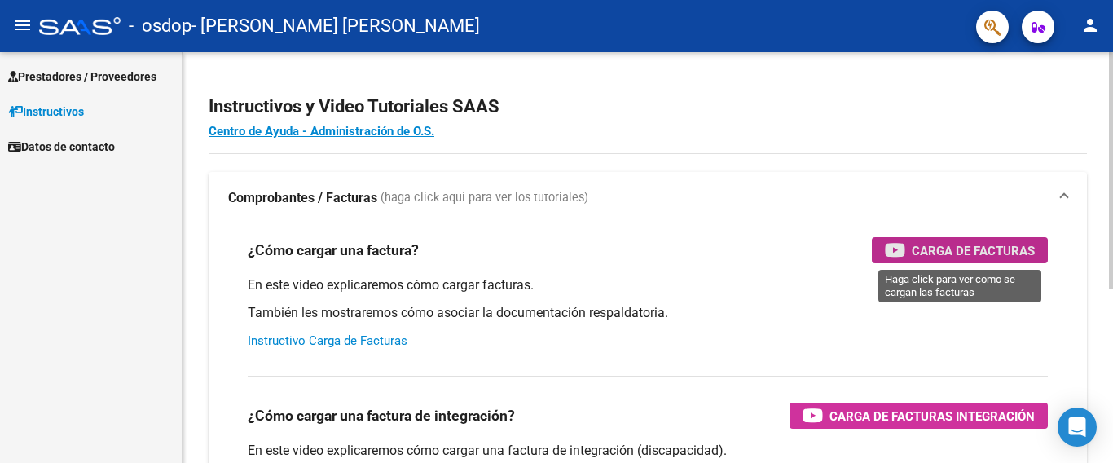
click at [959, 246] on span "Carga de Facturas" at bounding box center [973, 250] width 123 height 20
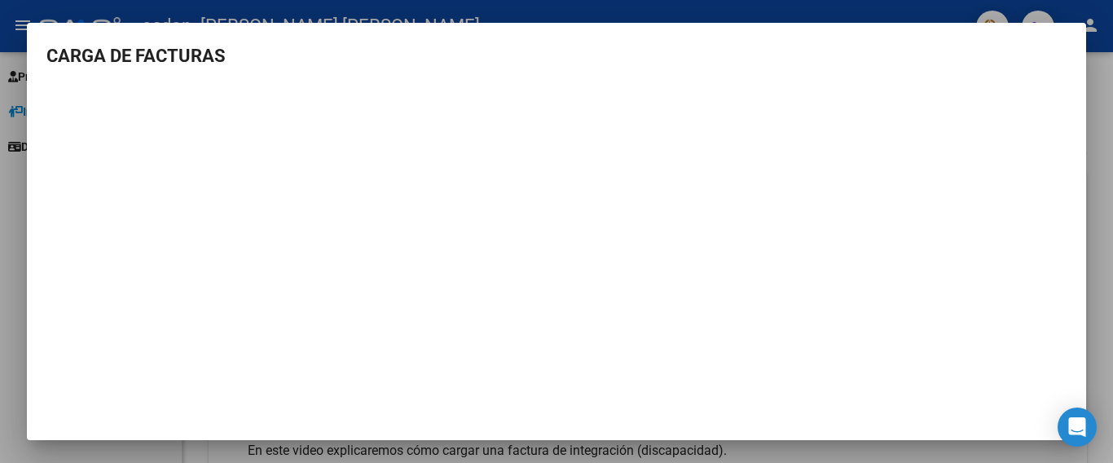
click at [779, 451] on div at bounding box center [556, 231] width 1113 height 463
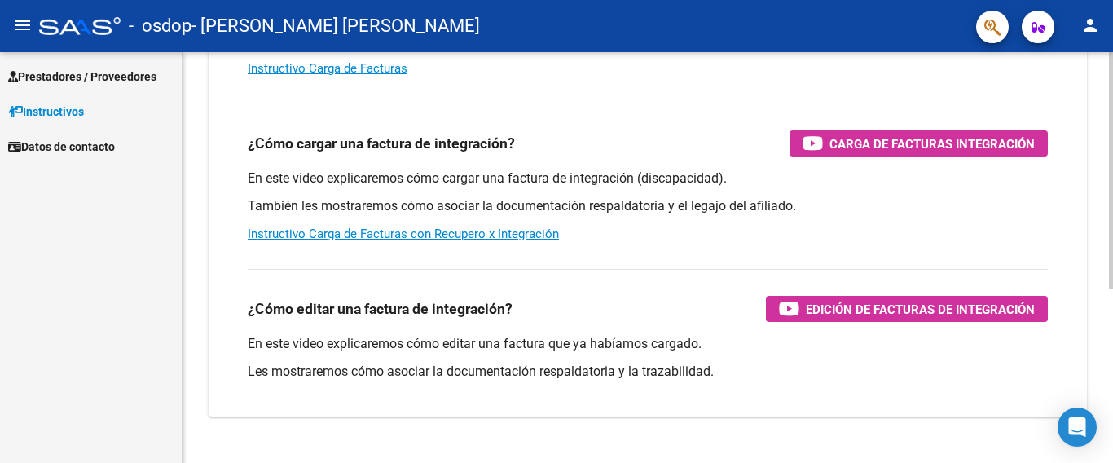
scroll to position [304, 0]
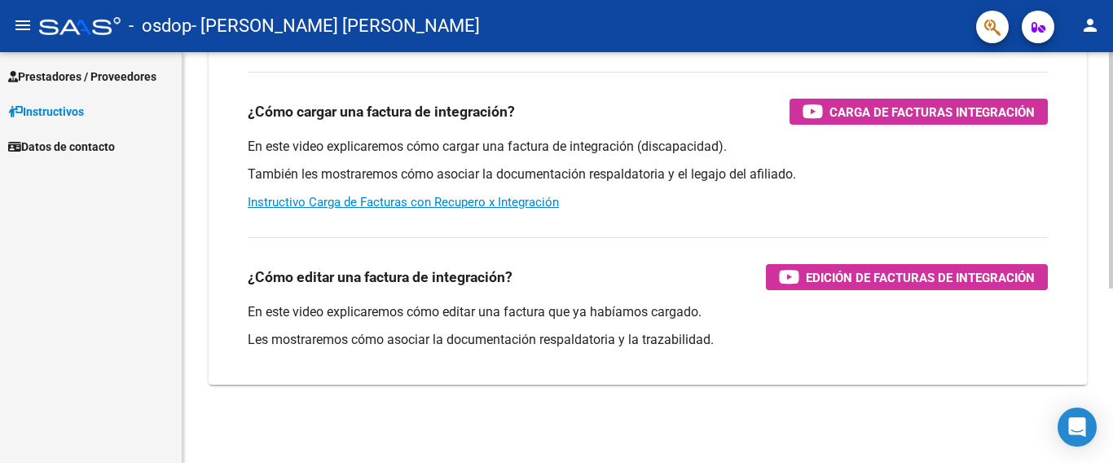
click at [1112, 462] on html "menu - [PERSON_NAME] [PERSON_NAME] person Prestadores / Proveedores Facturas - …" at bounding box center [556, 231] width 1113 height 463
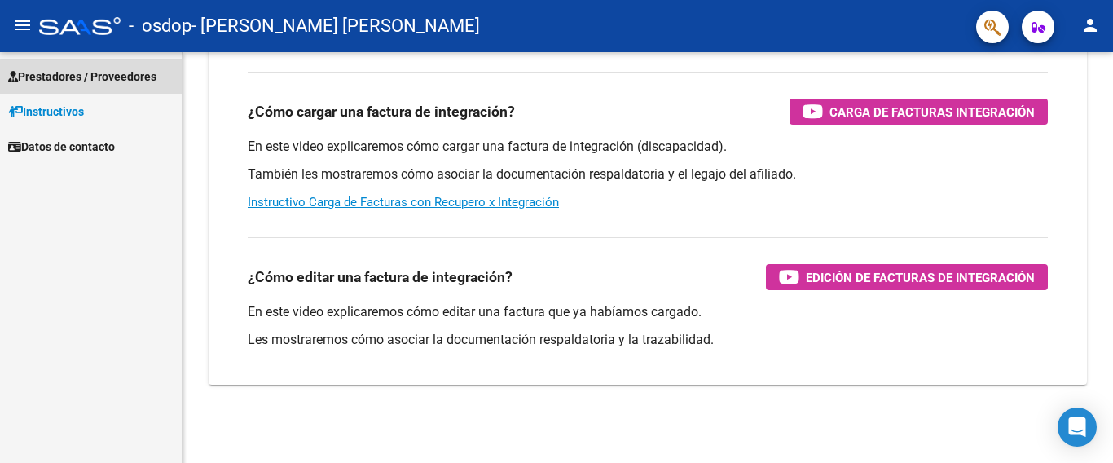
click at [96, 81] on span "Prestadores / Proveedores" at bounding box center [82, 77] width 148 height 18
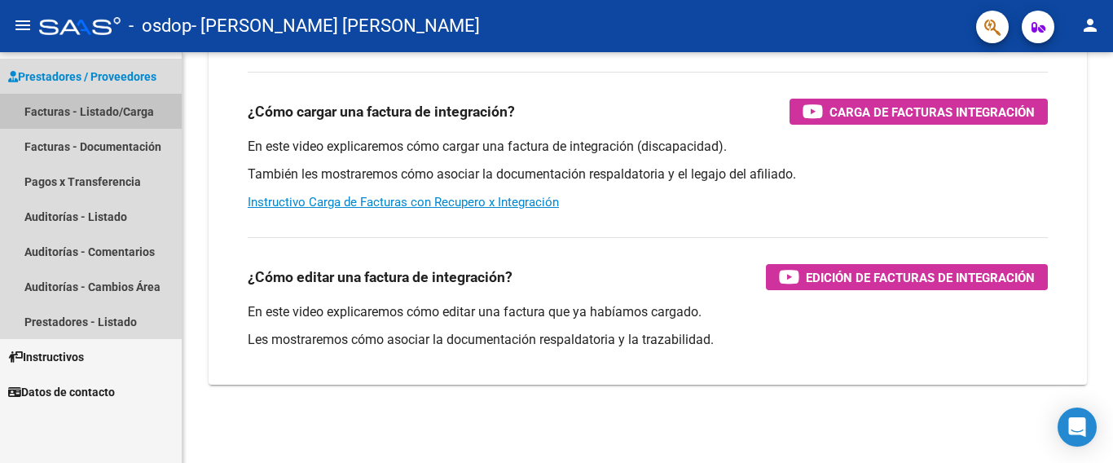
click at [90, 114] on link "Facturas - Listado/Carga" at bounding box center [91, 111] width 182 height 35
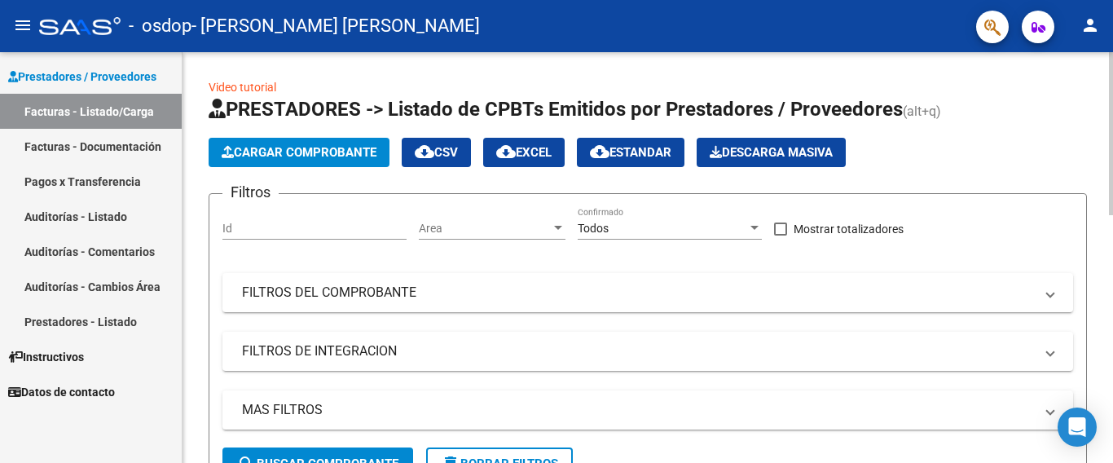
click at [266, 219] on div "Id" at bounding box center [314, 223] width 184 height 33
click at [561, 227] on div at bounding box center [558, 228] width 8 height 4
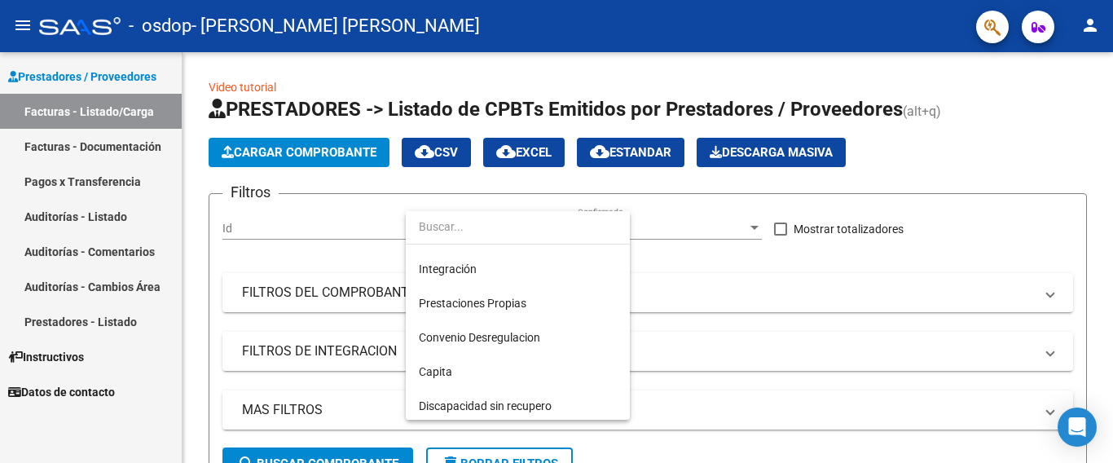
scroll to position [70, 0]
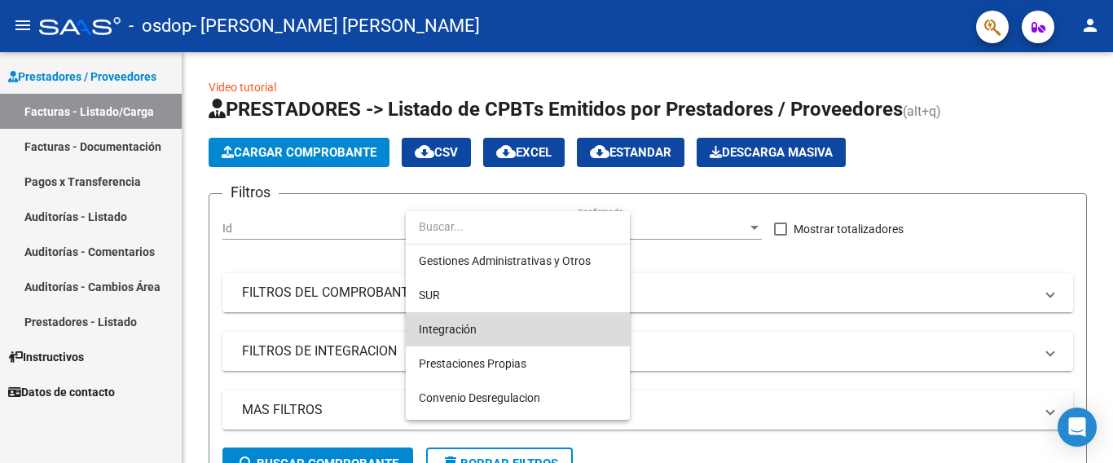
click at [449, 320] on span "Integración" at bounding box center [518, 329] width 198 height 34
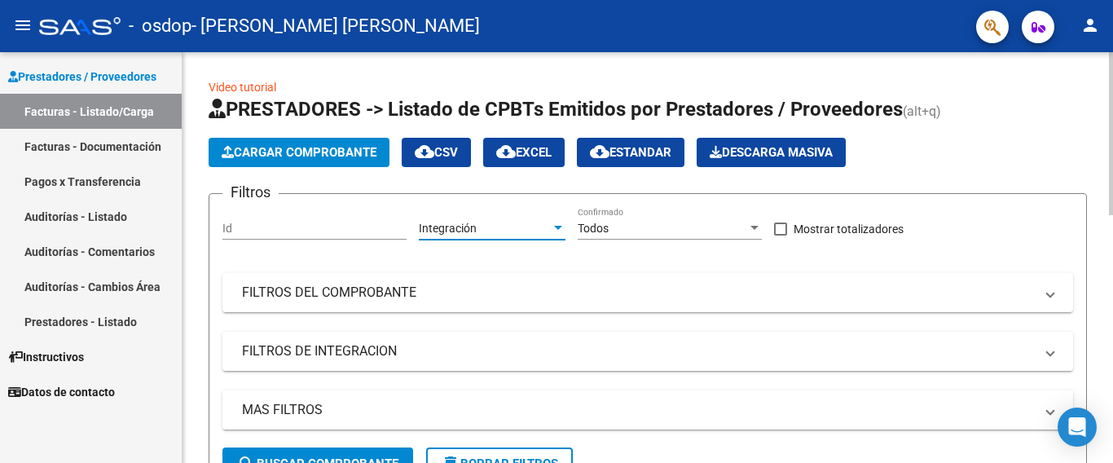
click at [232, 226] on input "Id" at bounding box center [314, 229] width 184 height 14
click at [753, 231] on div at bounding box center [754, 228] width 15 height 13
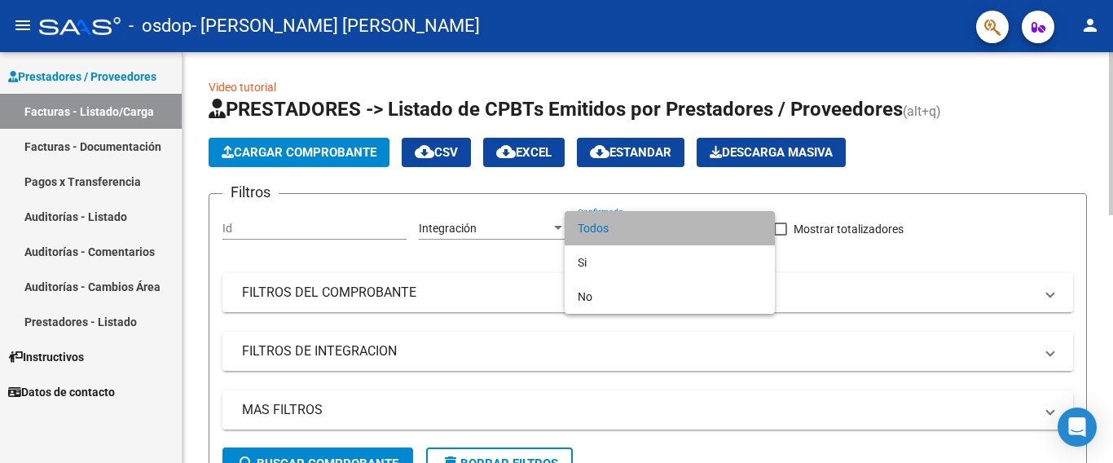
click at [753, 231] on span "Todos" at bounding box center [670, 228] width 184 height 34
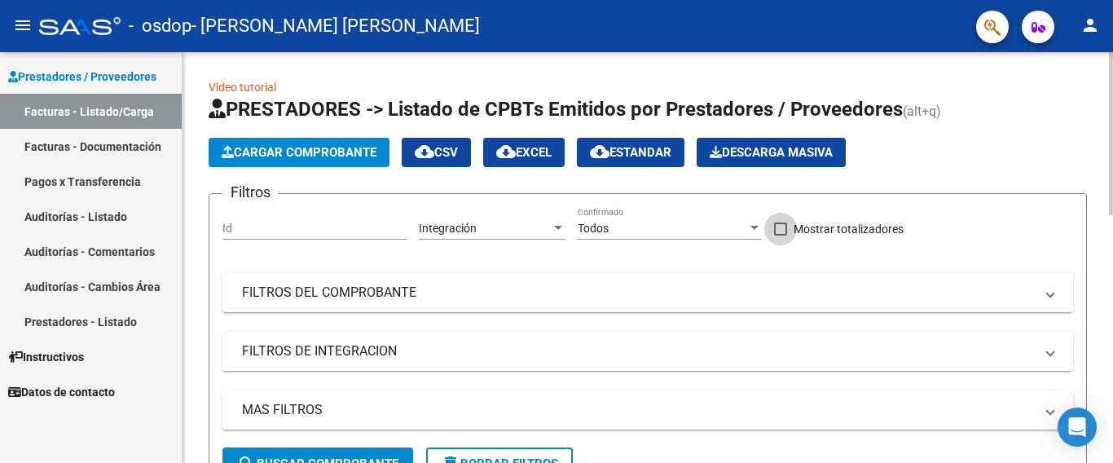
click at [781, 229] on span at bounding box center [780, 228] width 13 height 13
click at [781, 236] on input "Mostrar totalizadores" at bounding box center [780, 236] width 1 height 1
checkbox input "true"
click at [1053, 297] on span at bounding box center [1050, 293] width 7 height 18
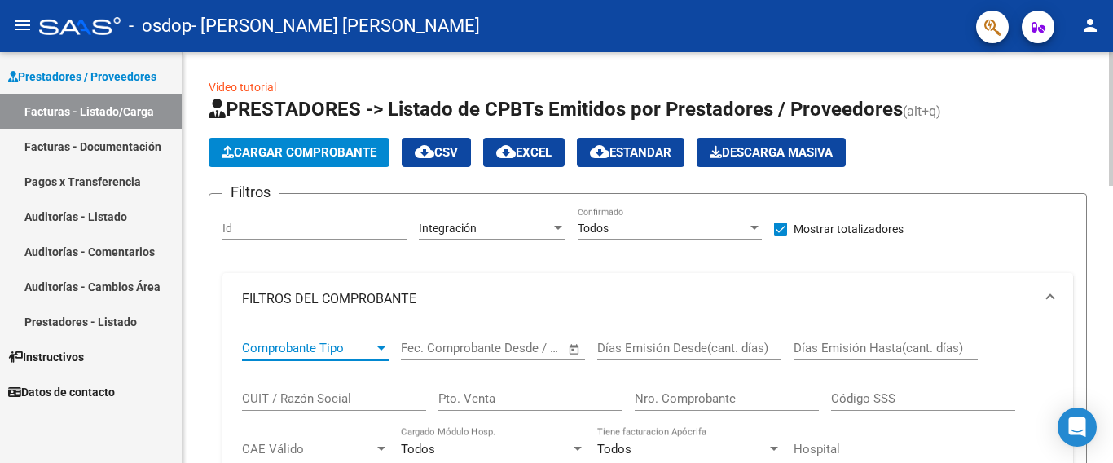
click at [350, 348] on span "Comprobante Tipo" at bounding box center [308, 348] width 132 height 15
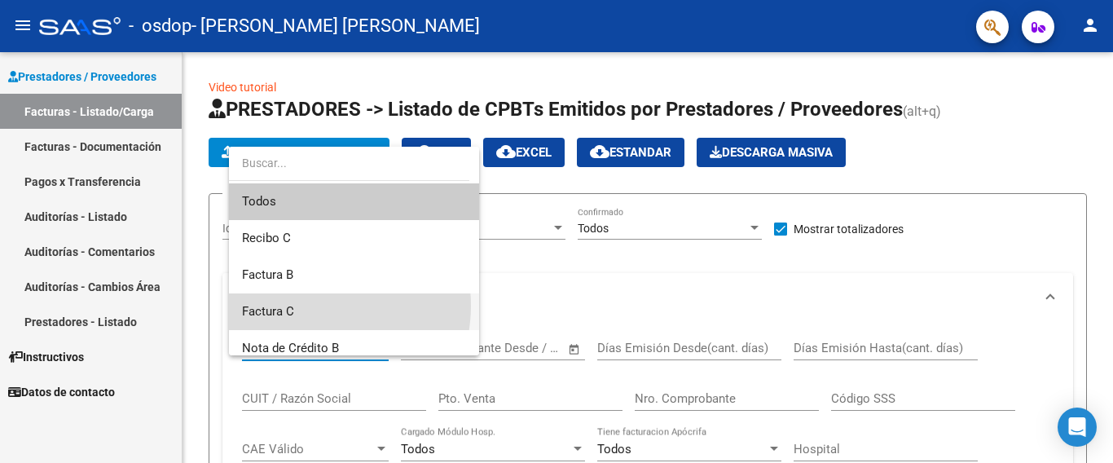
click at [310, 306] on span "Factura C" at bounding box center [354, 311] width 224 height 37
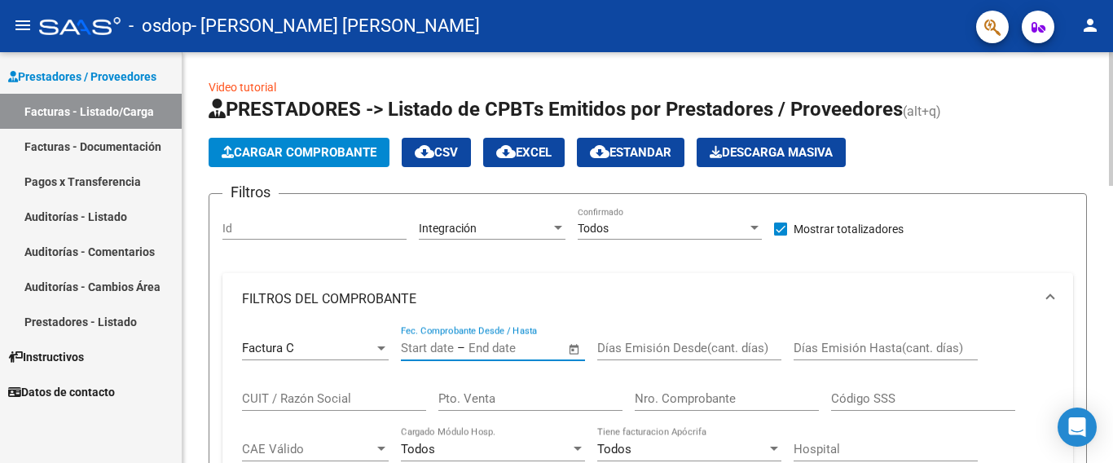
click at [513, 347] on input "text" at bounding box center [508, 348] width 79 height 15
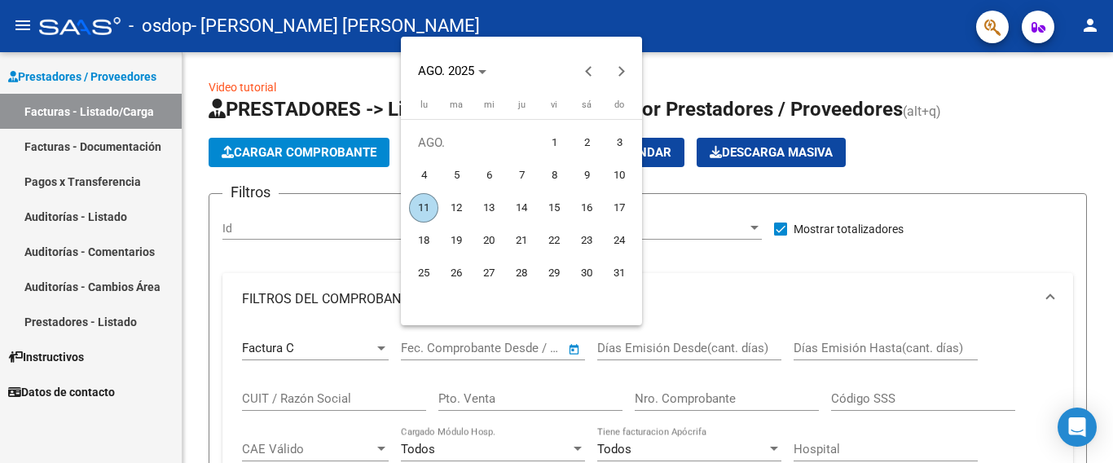
click at [556, 176] on span "8" at bounding box center [553, 175] width 29 height 29
type input "[DATE]"
click at [556, 176] on span "8" at bounding box center [553, 175] width 29 height 29
type input "[DATE]"
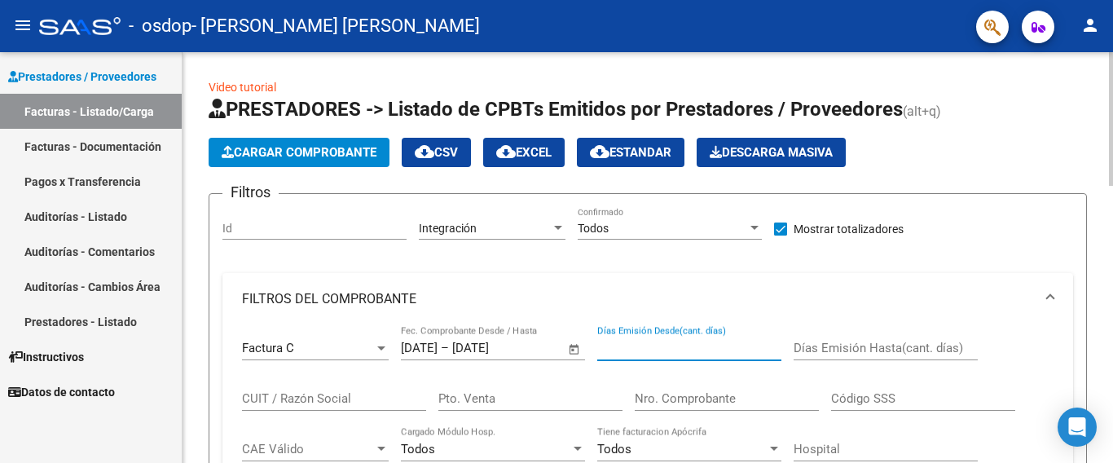
click at [662, 349] on input "Días Emisión Desde(cant. días)" at bounding box center [689, 348] width 184 height 15
type input "01"
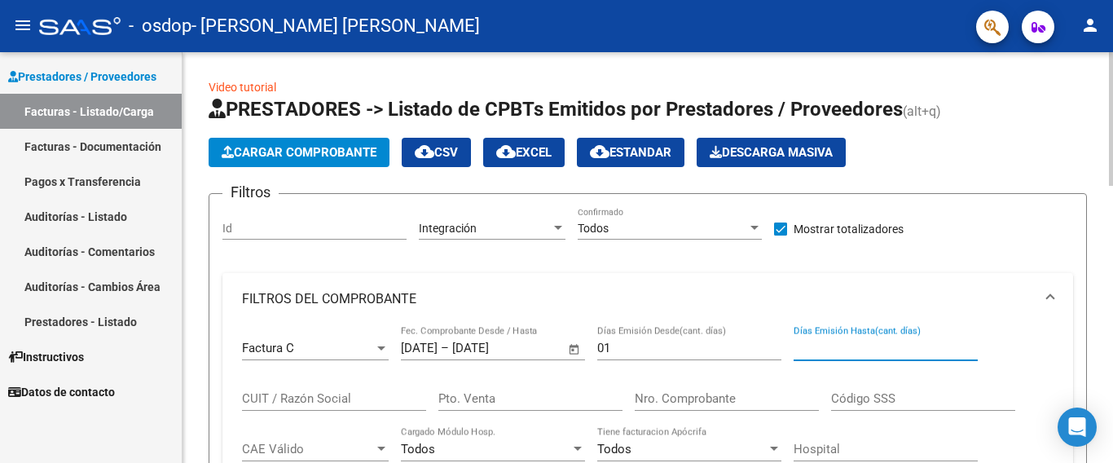
click at [861, 341] on input "Días Emisión Hasta(cant. días)" at bounding box center [886, 348] width 184 height 15
type input "31"
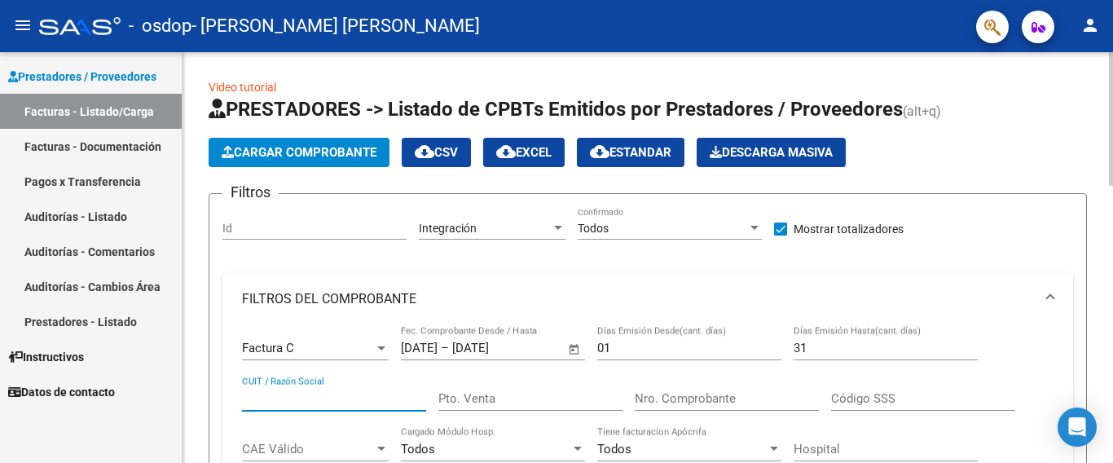
click at [307, 398] on input "CUIT / Razón Social" at bounding box center [334, 398] width 184 height 15
type input "20204139491"
click at [473, 390] on div "Pto. Venta" at bounding box center [530, 393] width 184 height 35
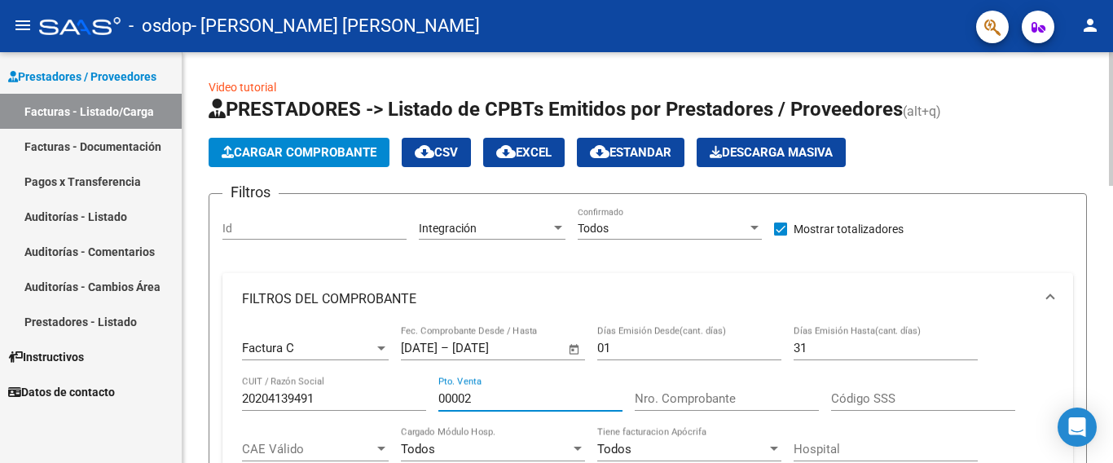
type input "00002"
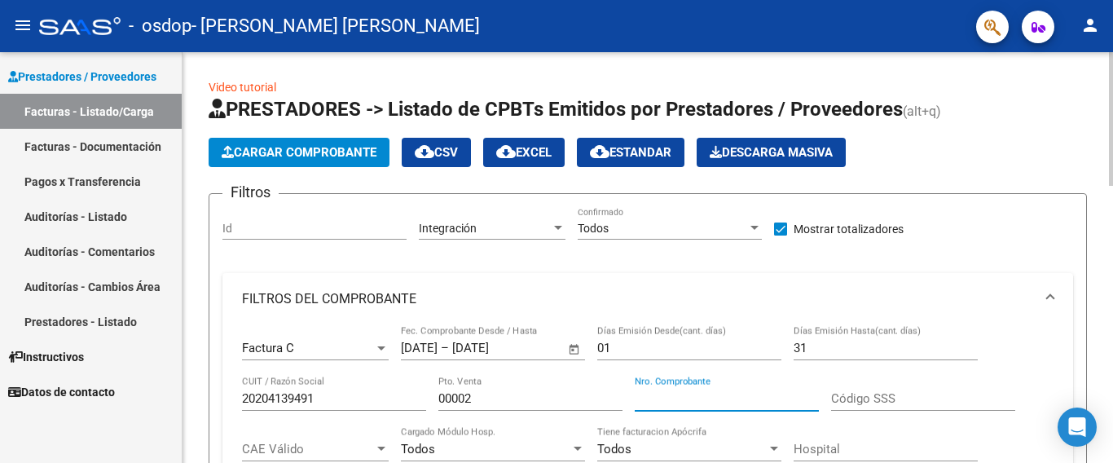
click at [680, 401] on input "Nro. Comprobante" at bounding box center [727, 398] width 184 height 15
type input "390"
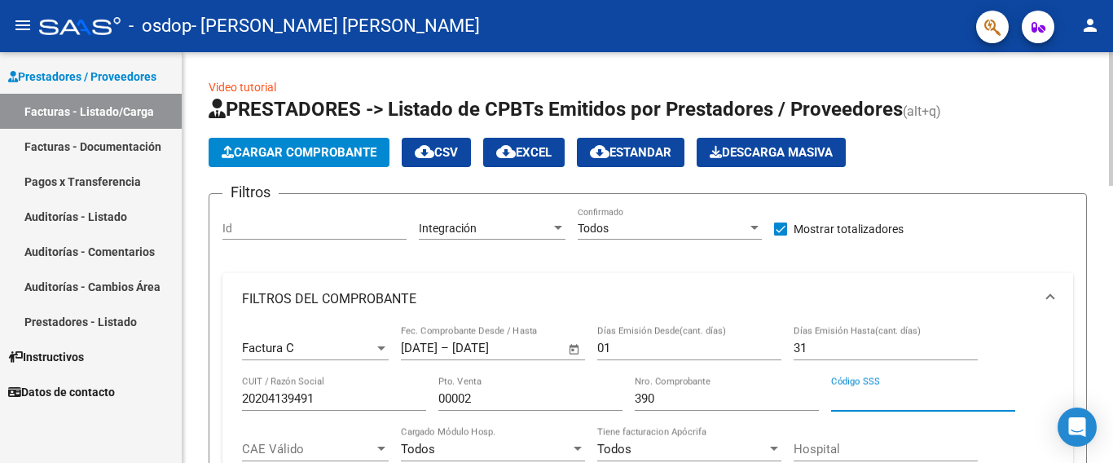
click at [886, 398] on input "Código SSS" at bounding box center [923, 398] width 184 height 15
click at [1112, 204] on div at bounding box center [1111, 257] width 4 height 411
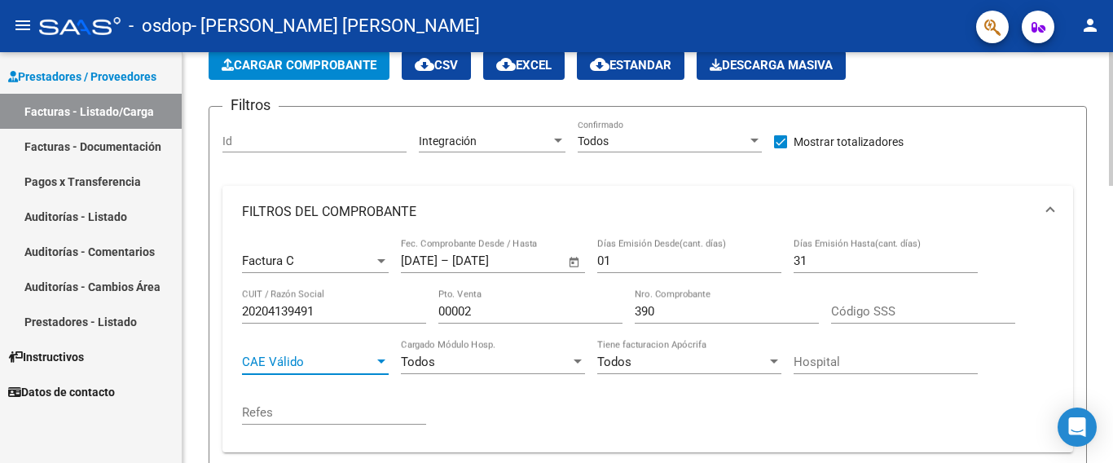
click at [324, 362] on span "CAE Válido" at bounding box center [308, 361] width 132 height 15
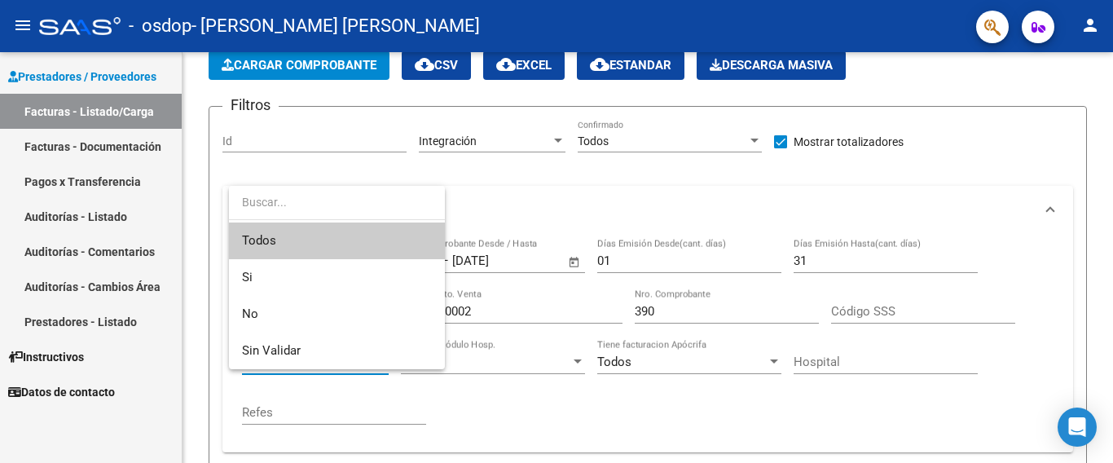
click at [385, 435] on div at bounding box center [556, 231] width 1113 height 463
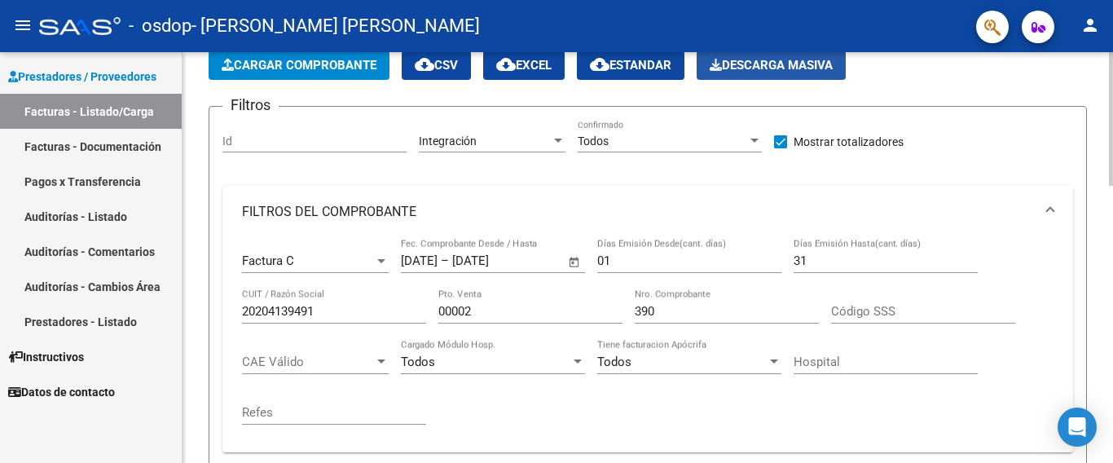
click at [780, 57] on button "Descarga Masiva" at bounding box center [771, 65] width 149 height 29
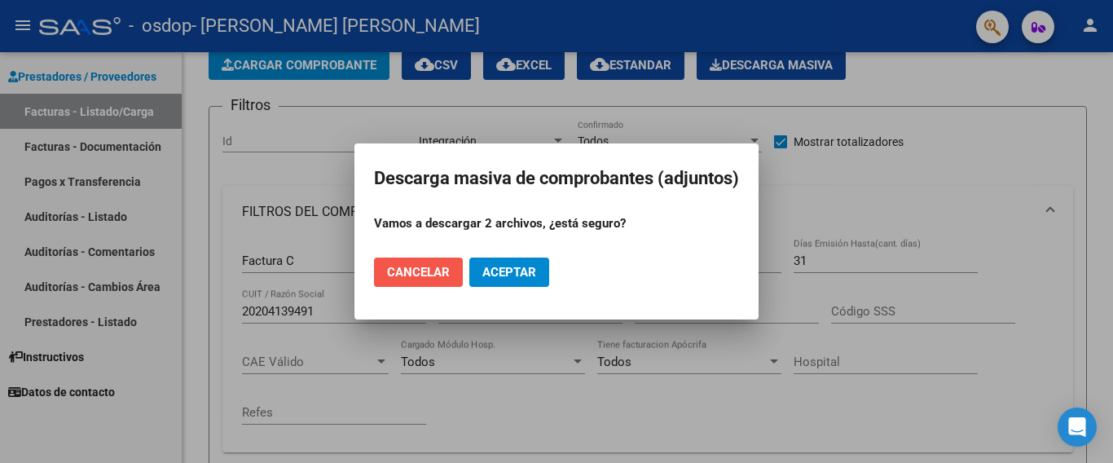
click at [420, 265] on span "Cancelar" at bounding box center [418, 272] width 63 height 15
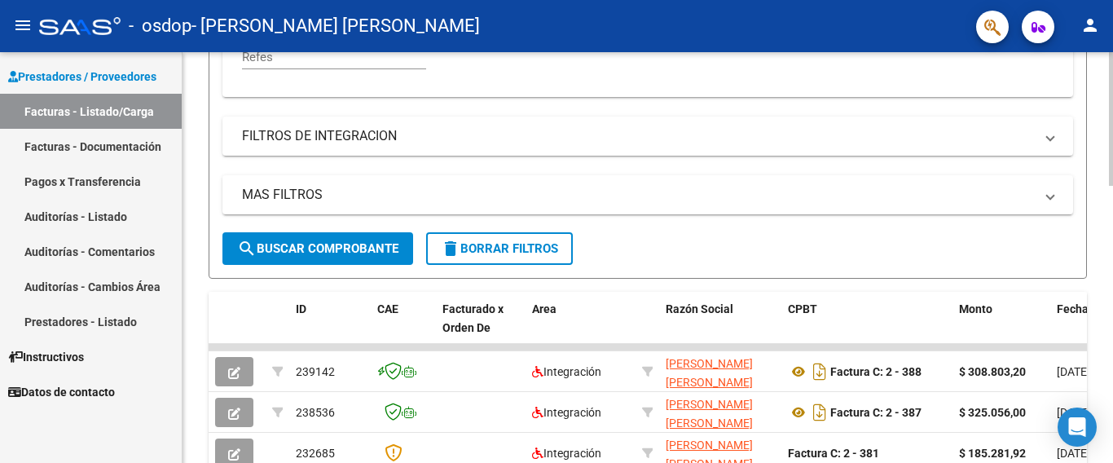
scroll to position [452, 0]
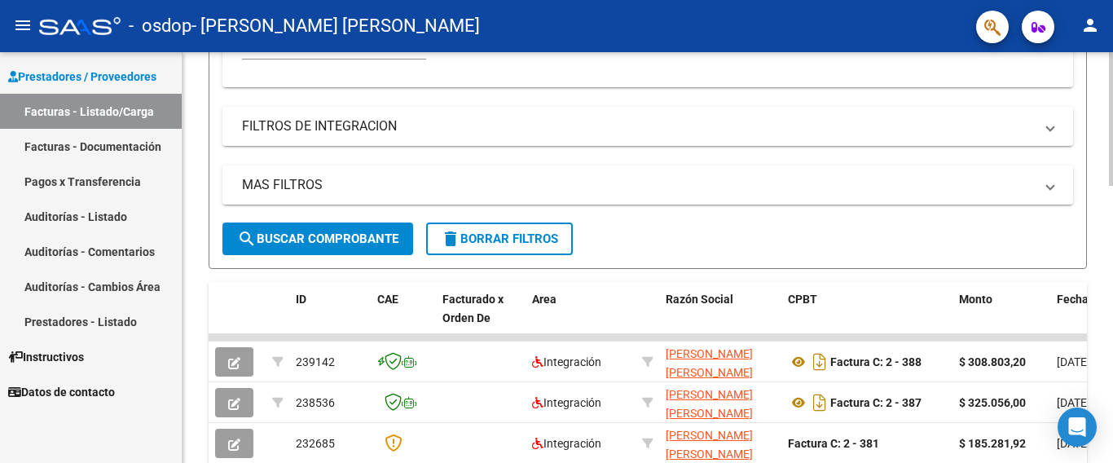
click at [1112, 267] on div at bounding box center [1111, 257] width 4 height 411
click at [1112, 319] on div at bounding box center [1111, 257] width 4 height 411
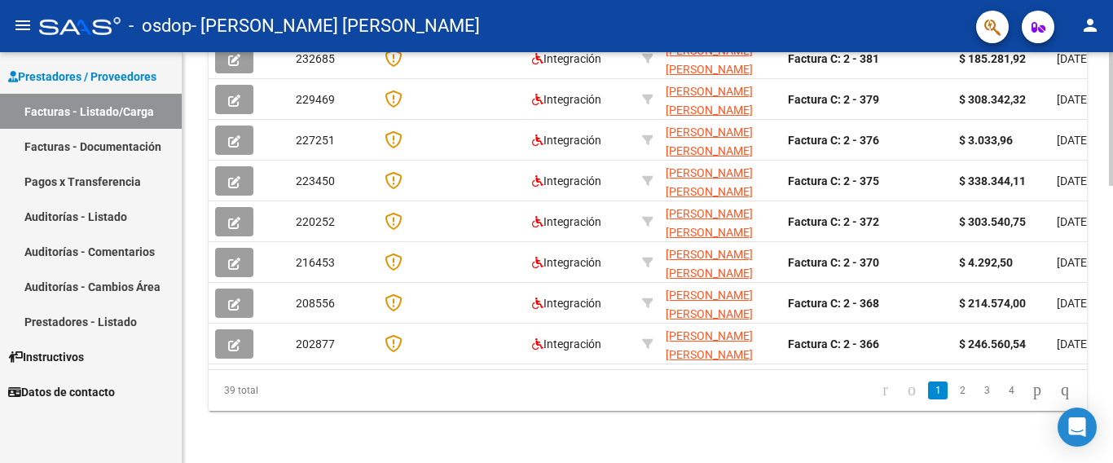
click at [1112, 233] on div at bounding box center [1111, 257] width 4 height 411
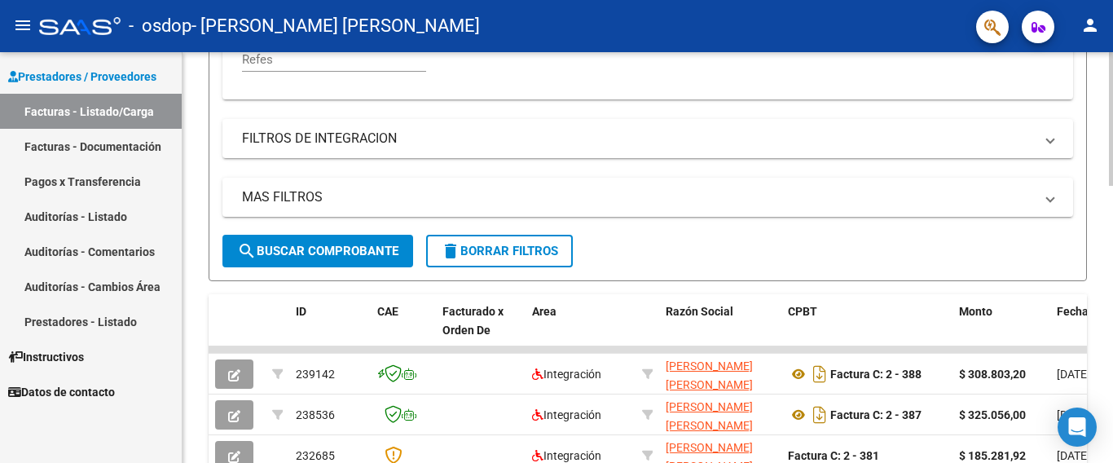
click at [1108, 138] on div "Video tutorial PRESTADORES -> Listado de CPBTs Emitidos por Prestadores / Prove…" at bounding box center [650, 236] width 935 height 1248
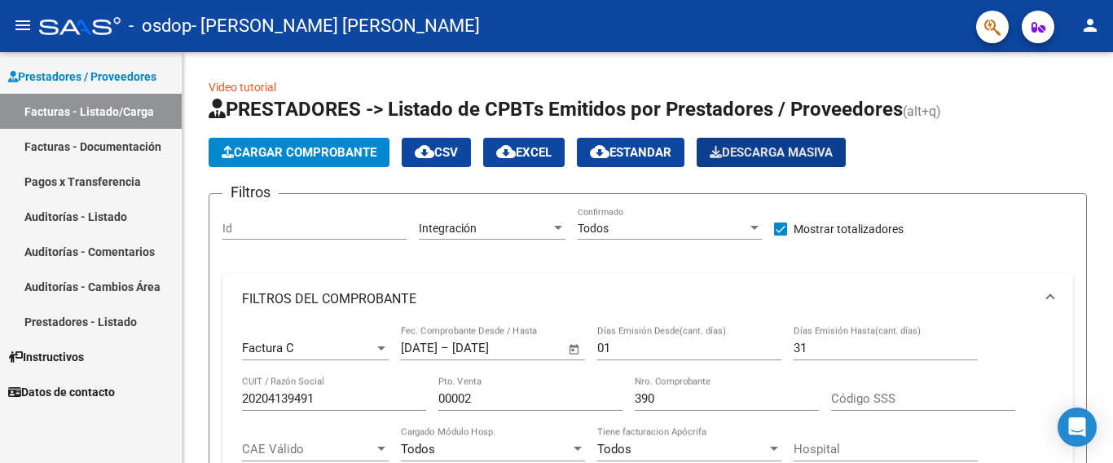
click at [99, 110] on link "Facturas - Listado/Carga" at bounding box center [91, 111] width 182 height 35
click at [1112, 182] on div at bounding box center [1111, 119] width 4 height 134
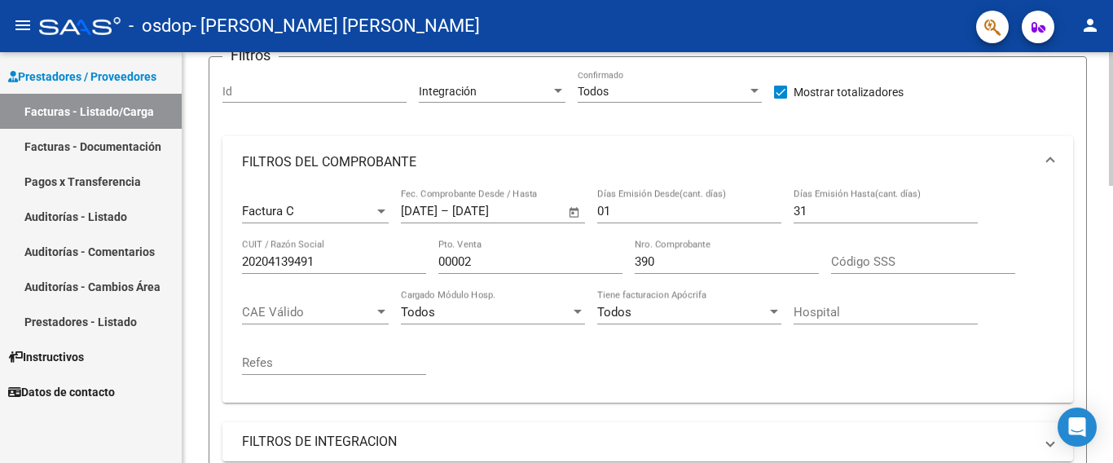
click at [1112, 200] on div at bounding box center [1111, 257] width 4 height 411
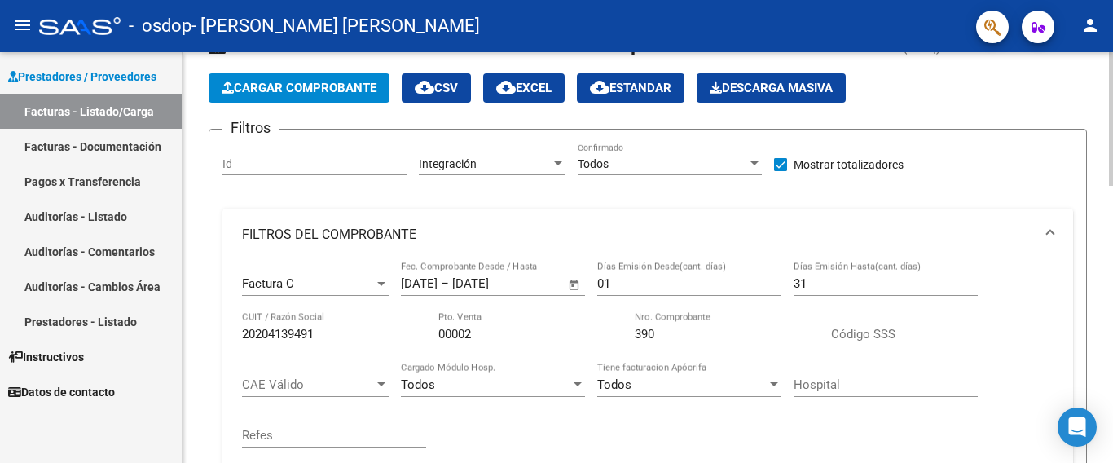
scroll to position [115, 0]
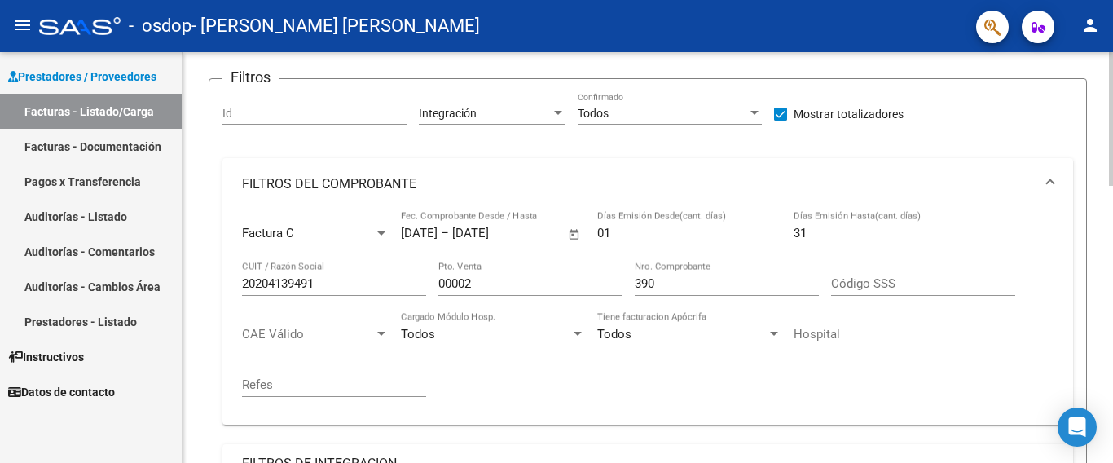
click at [1112, 218] on div at bounding box center [1111, 257] width 4 height 411
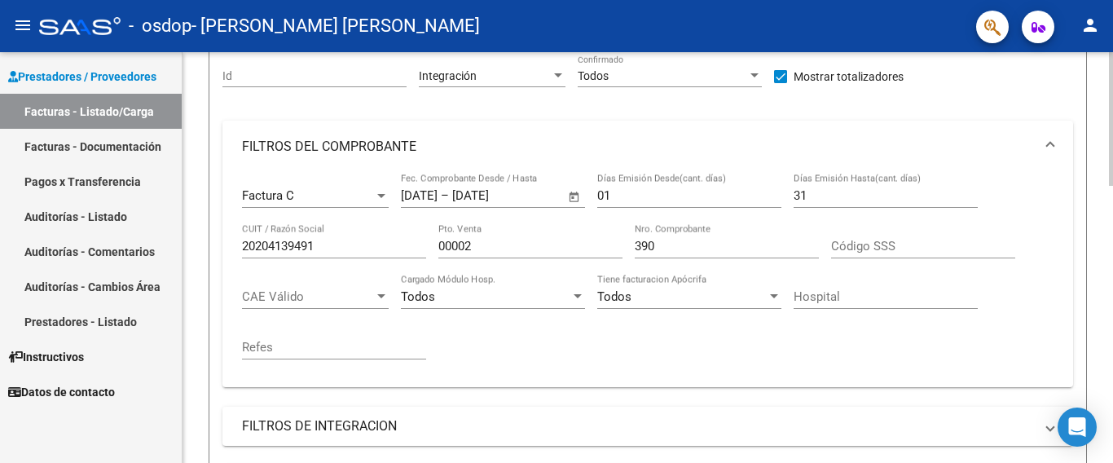
click at [1109, 206] on div at bounding box center [1111, 257] width 4 height 411
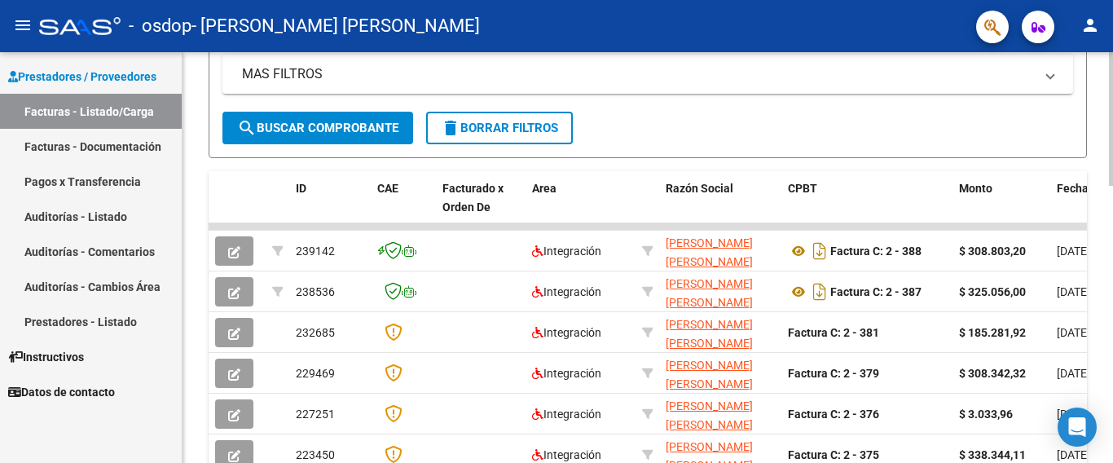
click at [1109, 212] on div at bounding box center [1111, 257] width 4 height 411
click at [1112, 52] on div at bounding box center [1111, 119] width 4 height 134
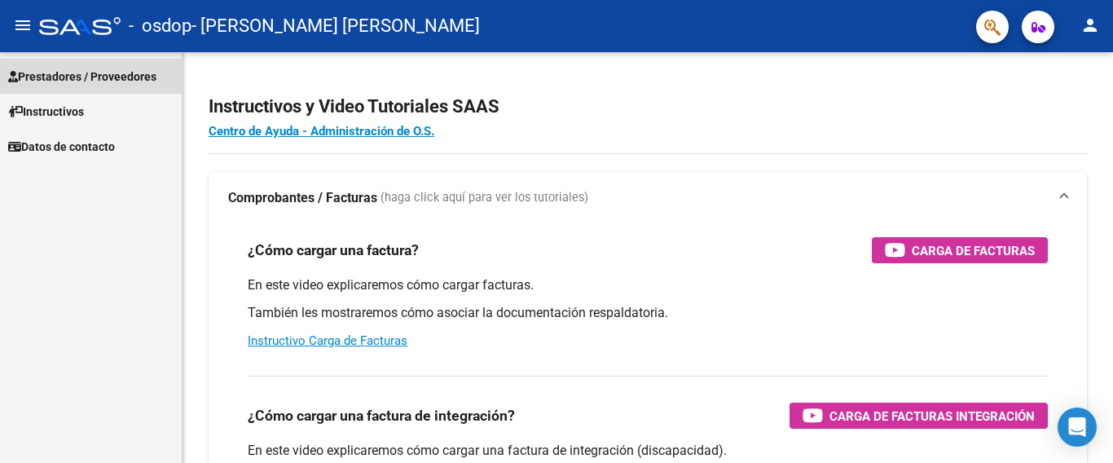
click at [76, 81] on span "Prestadores / Proveedores" at bounding box center [82, 77] width 148 height 18
click at [86, 79] on span "Prestadores / Proveedores" at bounding box center [82, 77] width 148 height 18
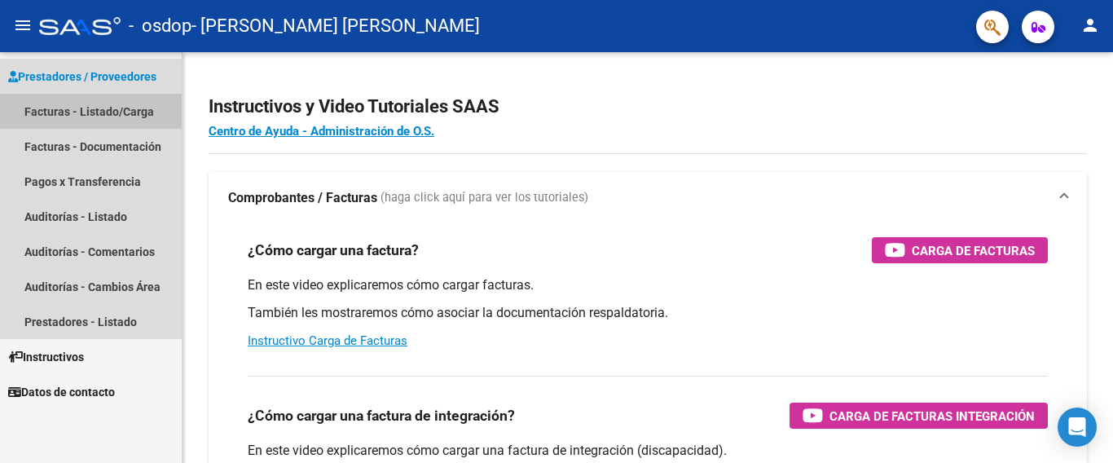
click at [89, 110] on link "Facturas - Listado/Carga" at bounding box center [91, 111] width 182 height 35
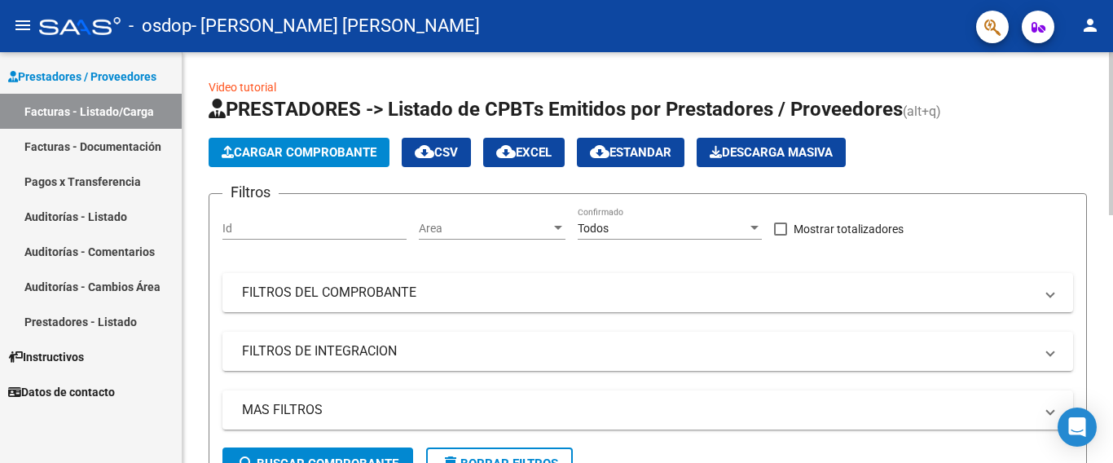
click at [270, 148] on span "Cargar Comprobante" at bounding box center [299, 152] width 155 height 15
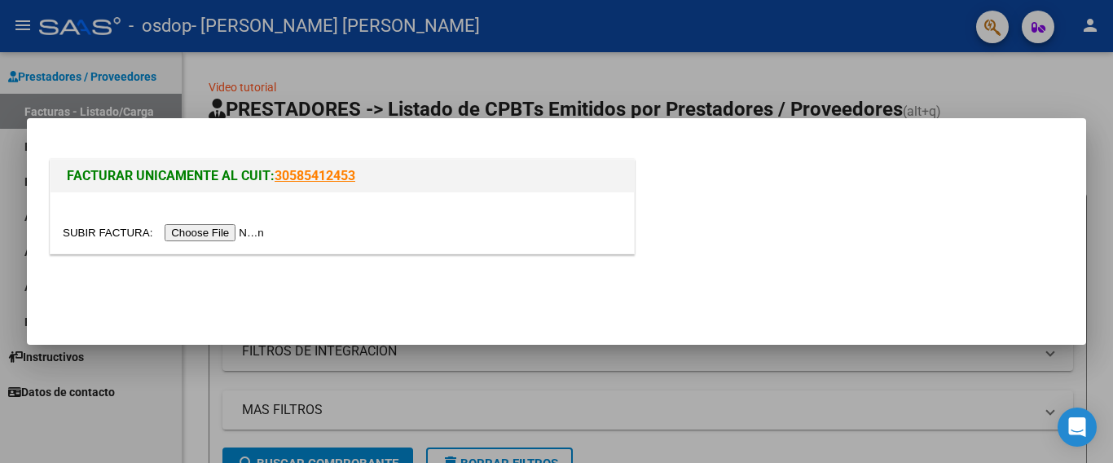
click at [222, 235] on input "file" at bounding box center [166, 232] width 206 height 17
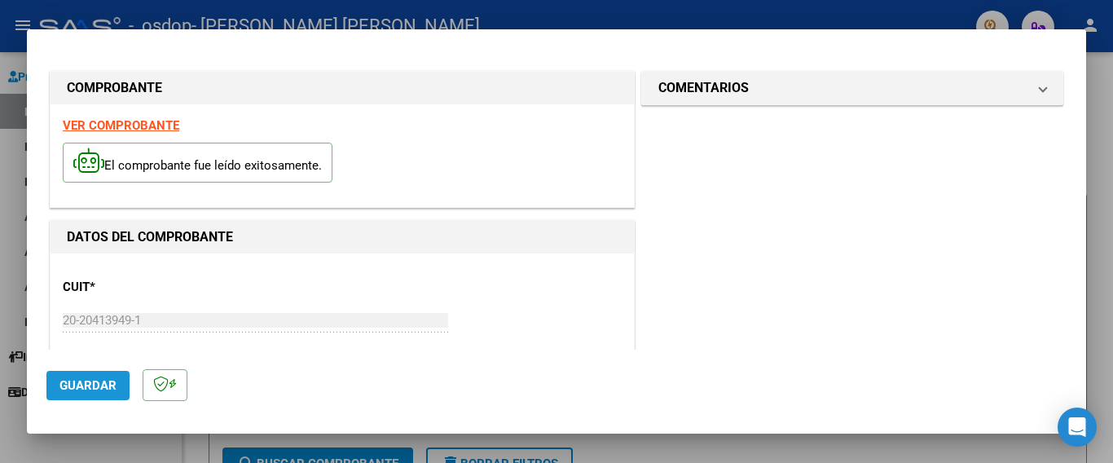
click at [82, 378] on span "Guardar" at bounding box center [87, 385] width 57 height 15
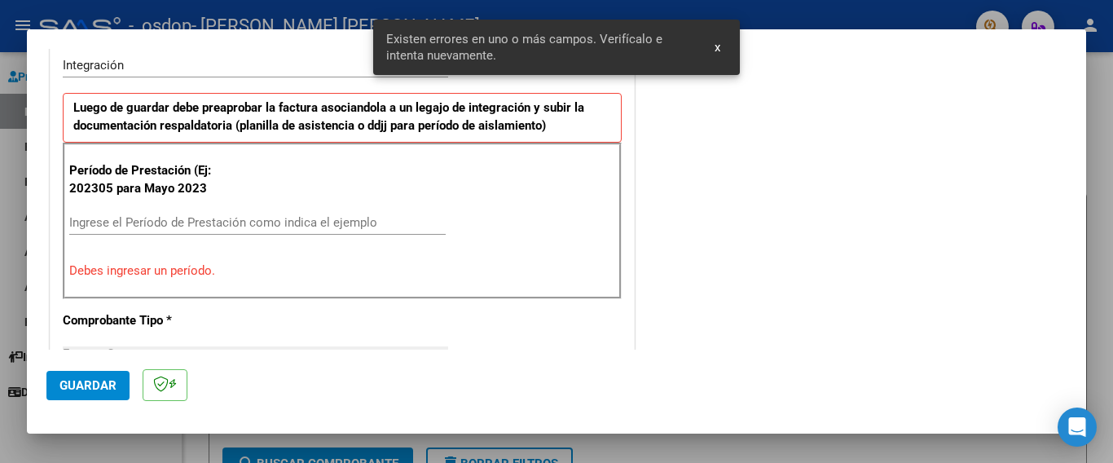
scroll to position [386, 0]
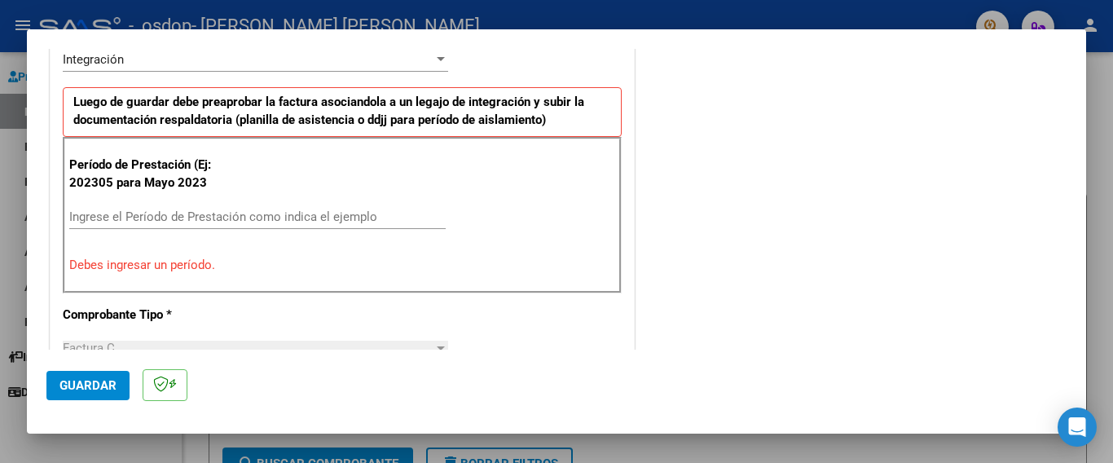
drag, startPoint x: 134, startPoint y: 203, endPoint x: 127, endPoint y: 211, distance: 10.4
click at [127, 211] on div "Período de Prestación (Ej: 202305 para [DATE] Ingrese el Período de Prestación …" at bounding box center [342, 215] width 559 height 156
click at [127, 211] on input "Ingrese el Período de Prestación como indica el ejemplo" at bounding box center [257, 216] width 376 height 15
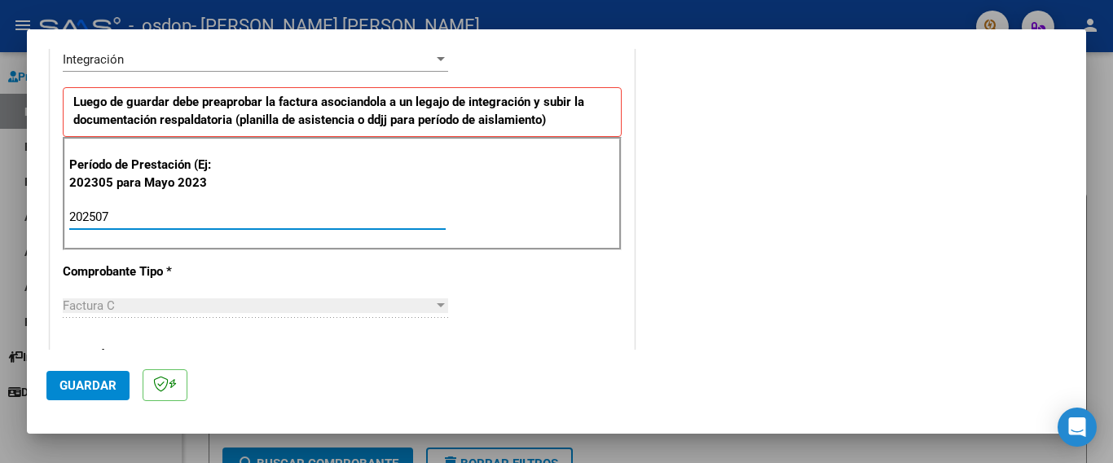
type input "202507"
click at [86, 381] on span "Guardar" at bounding box center [87, 385] width 57 height 15
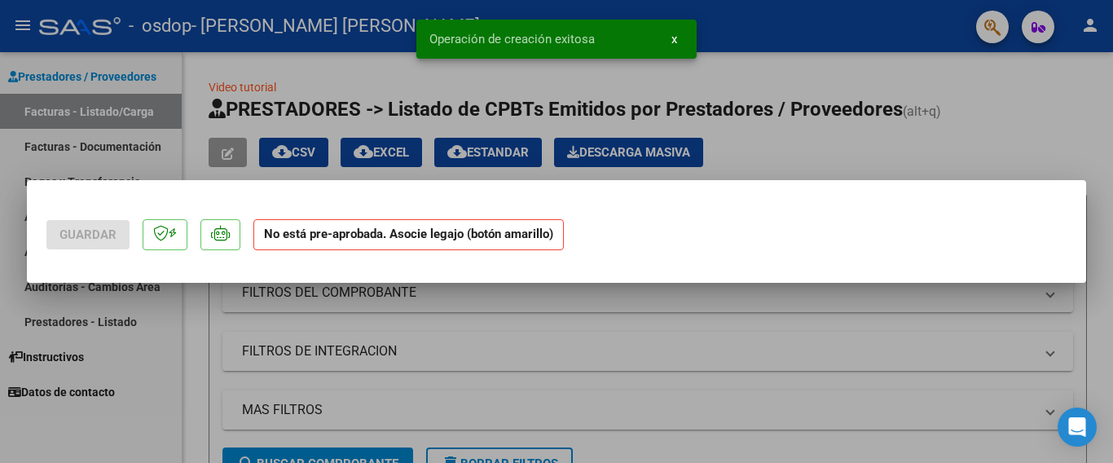
scroll to position [0, 0]
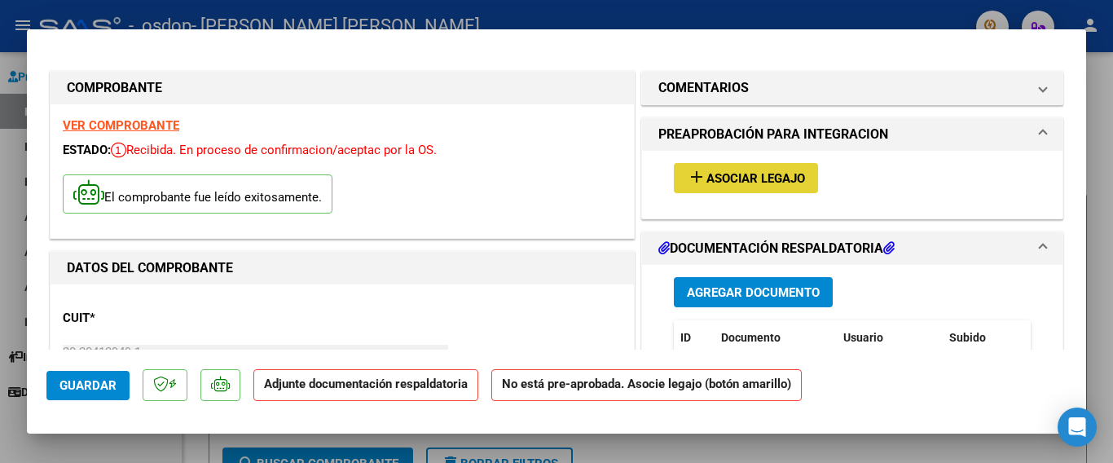
click at [756, 174] on span "Asociar Legajo" at bounding box center [756, 178] width 99 height 15
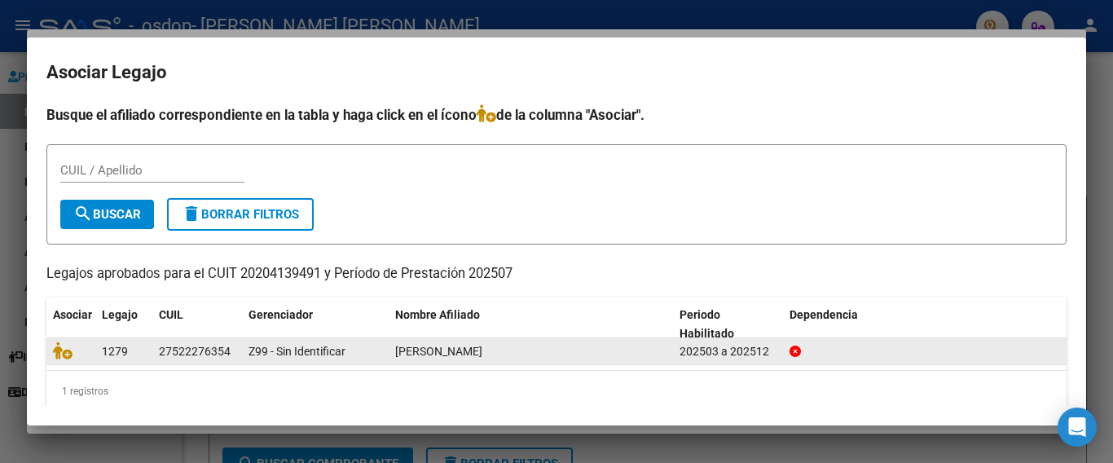
click at [605, 354] on div "[PERSON_NAME]" at bounding box center [530, 351] width 271 height 19
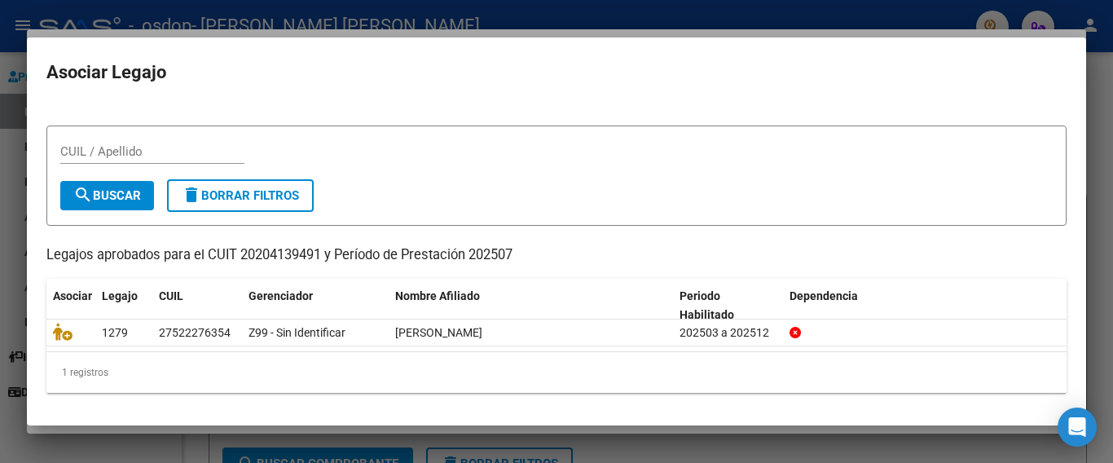
scroll to position [19, 0]
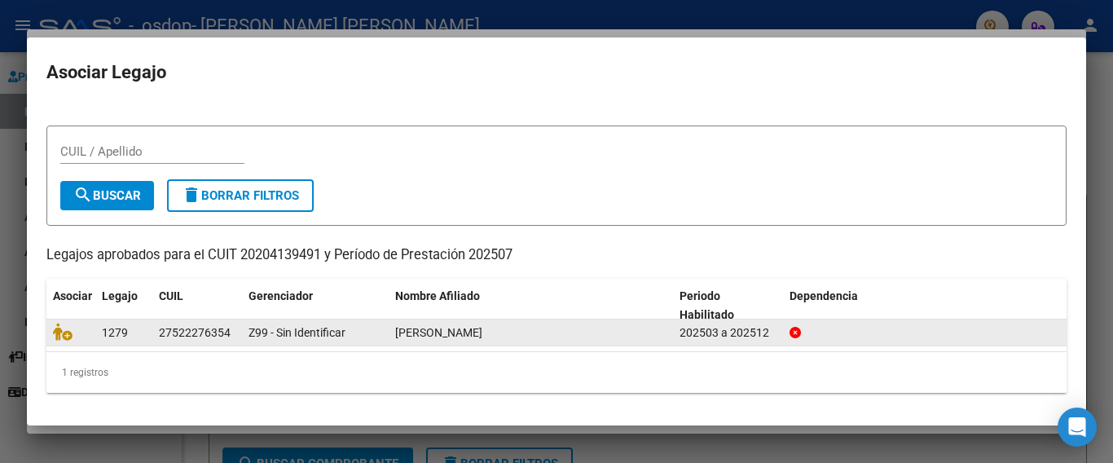
click at [846, 330] on div at bounding box center [925, 333] width 271 height 19
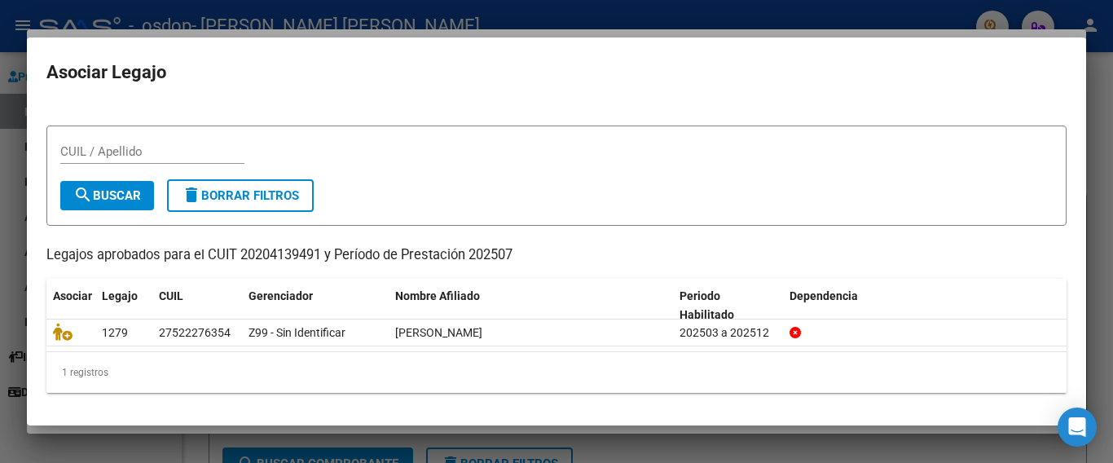
scroll to position [0, 0]
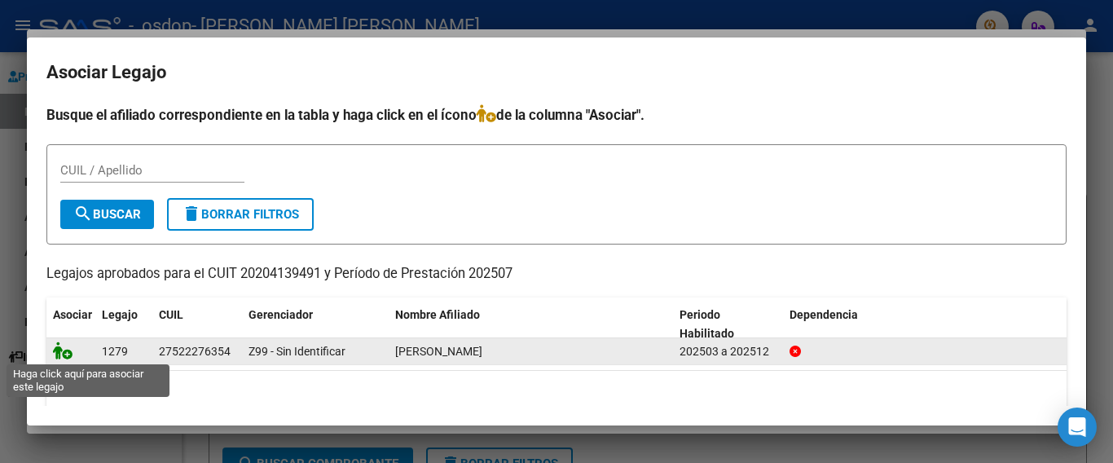
click at [59, 343] on icon at bounding box center [63, 350] width 20 height 18
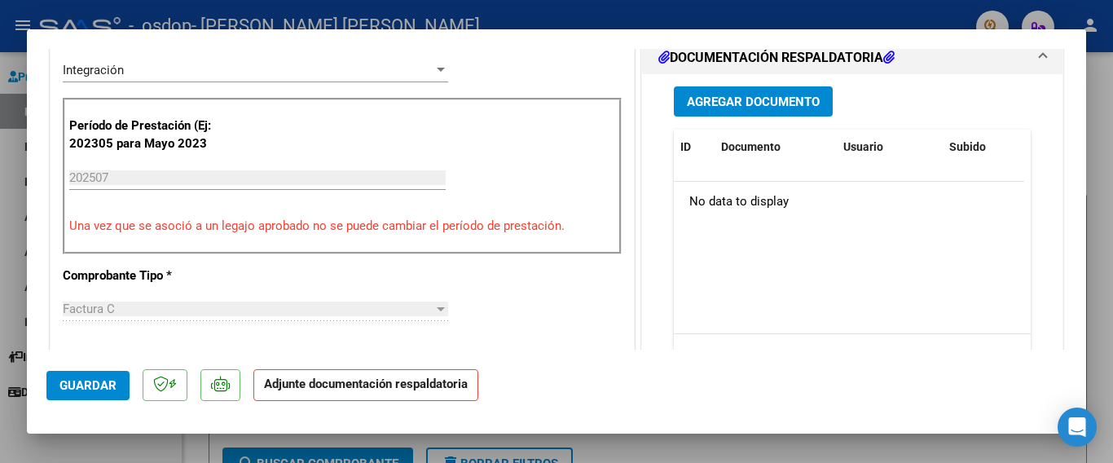
scroll to position [343, 0]
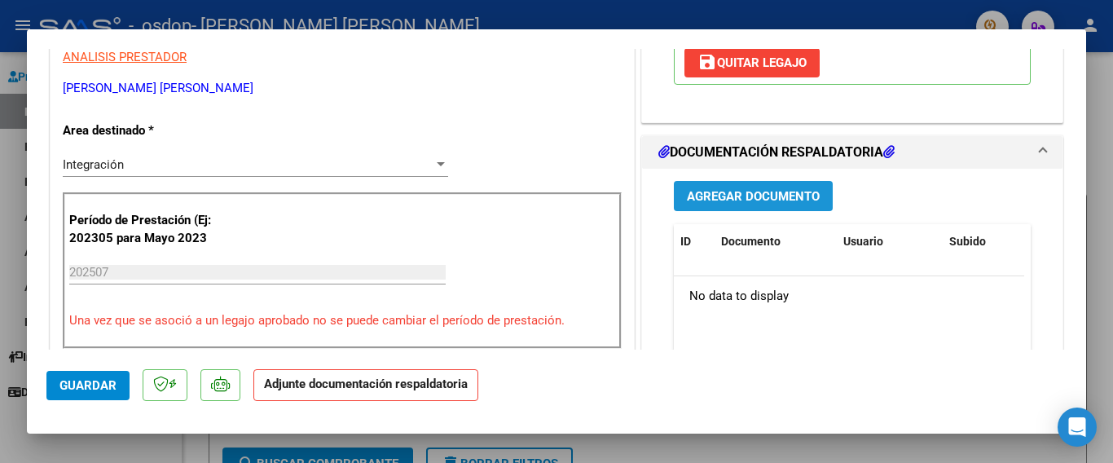
click at [743, 189] on span "Agregar Documento" at bounding box center [753, 196] width 133 height 15
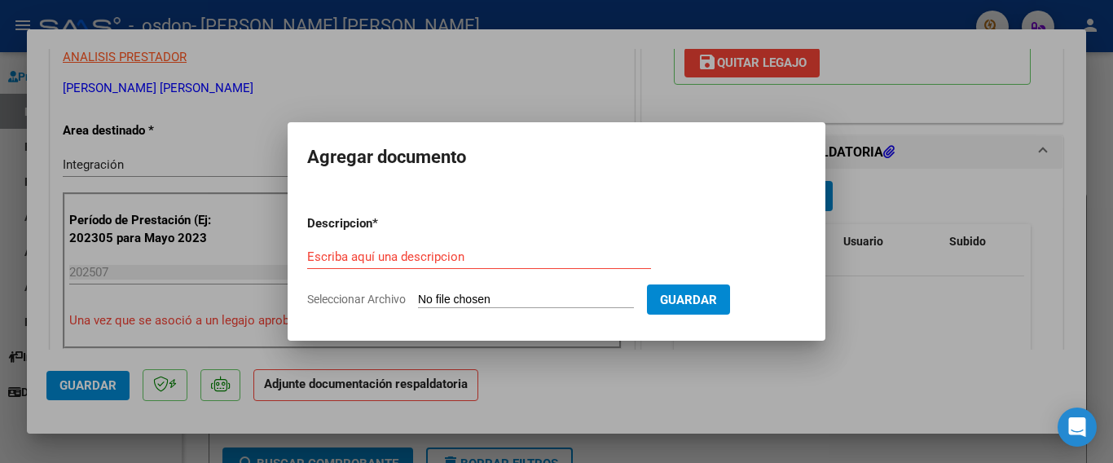
click at [434, 296] on input "Seleccionar Archivo" at bounding box center [526, 300] width 216 height 15
type input "C:\fakepath\Asistencia Julio .pdf"
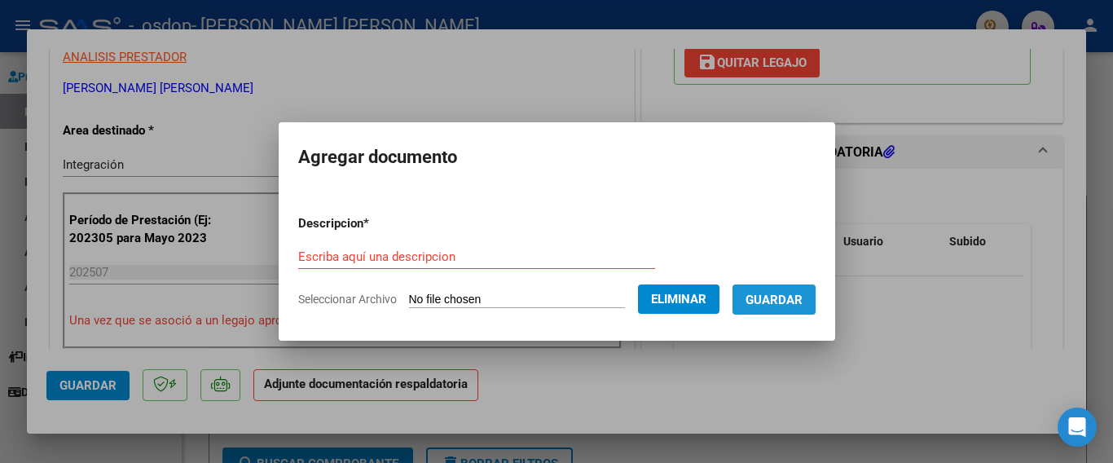
click at [768, 300] on span "Guardar" at bounding box center [774, 300] width 57 height 15
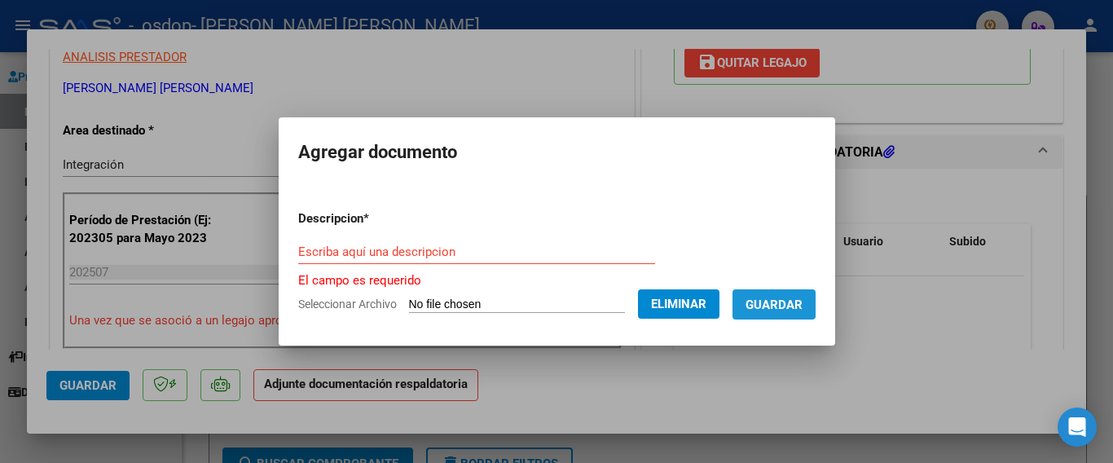
click at [768, 300] on span "Guardar" at bounding box center [774, 304] width 57 height 15
click at [488, 247] on input "Escriba aquí una descripcion" at bounding box center [476, 251] width 357 height 15
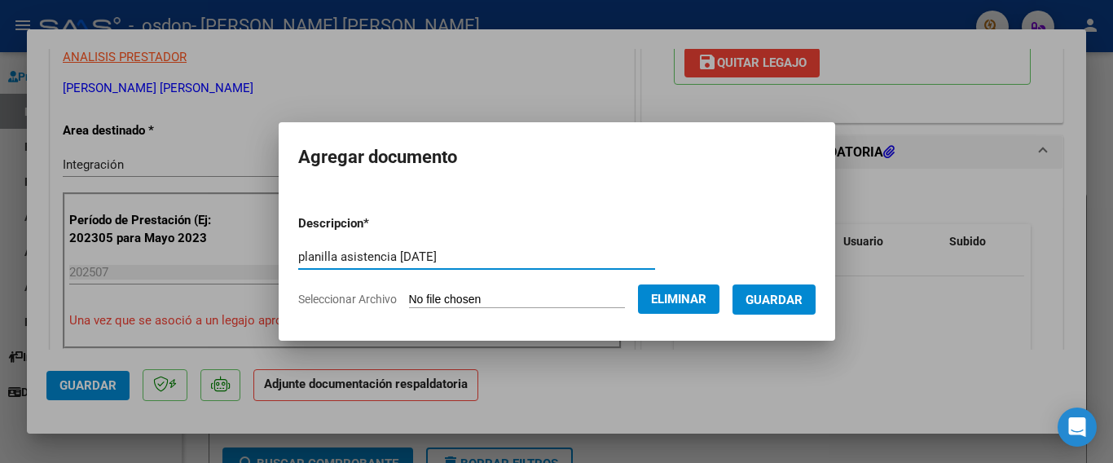
type input "planilla asistencia [DATE]"
click at [765, 291] on button "Guardar" at bounding box center [774, 299] width 83 height 30
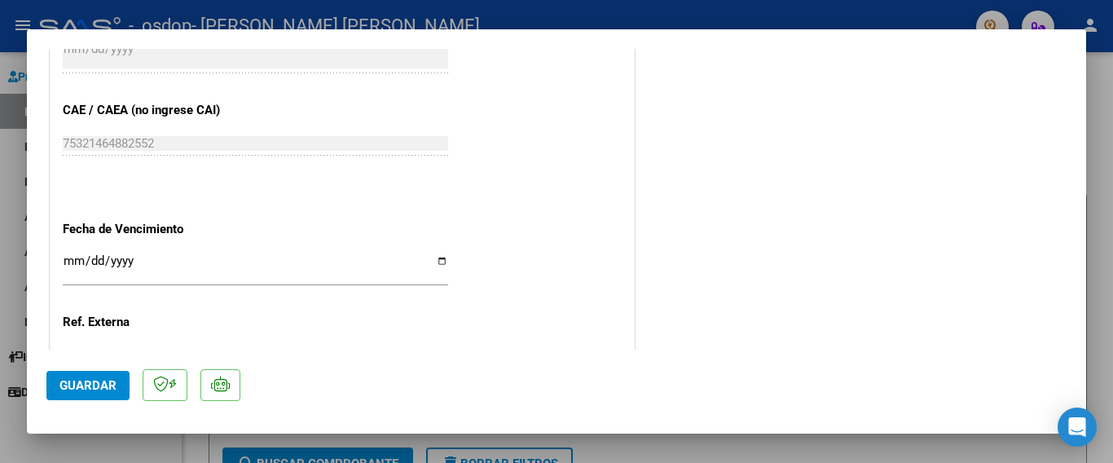
scroll to position [1138, 0]
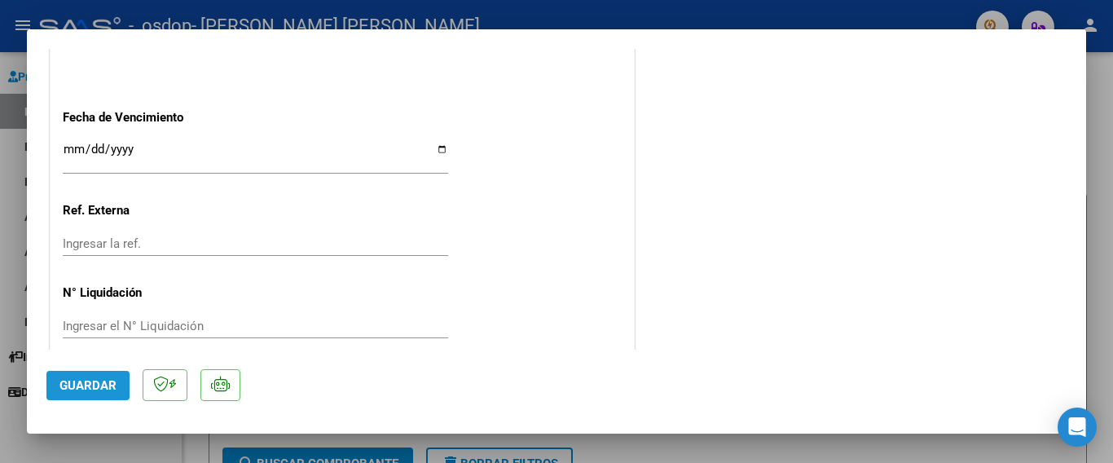
click at [90, 380] on span "Guardar" at bounding box center [87, 385] width 57 height 15
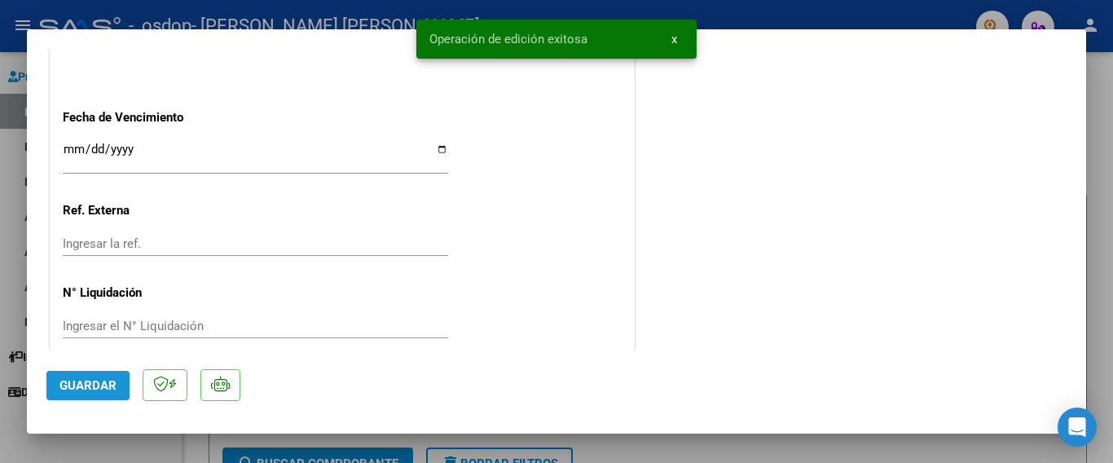
drag, startPoint x: 90, startPoint y: 380, endPoint x: 723, endPoint y: 143, distance: 675.4
click at [723, 143] on mat-dialog-container "COMPROBANTE VER COMPROBANTE ESTADO: Recibida. En proceso de confirmacion/acepta…" at bounding box center [556, 231] width 1059 height 404
